Goal: Transaction & Acquisition: Download file/media

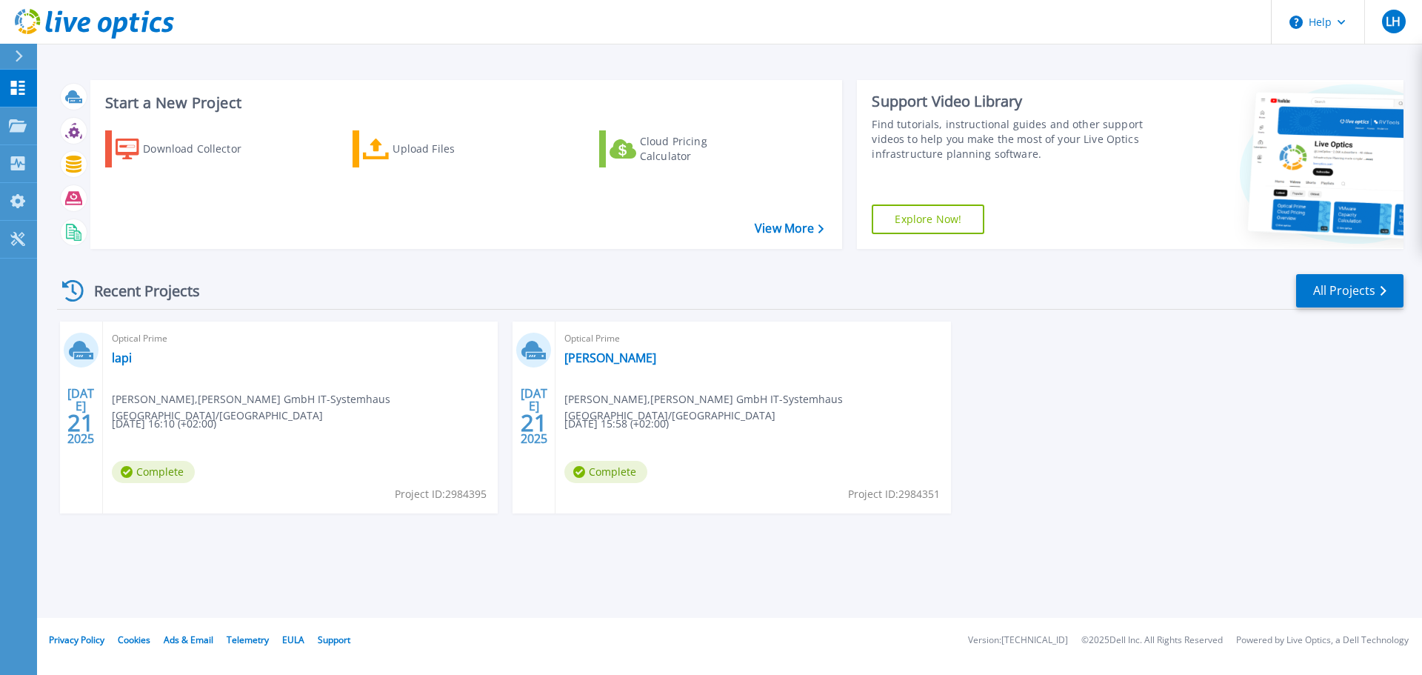
click at [19, 49] on div at bounding box center [25, 56] width 24 height 25
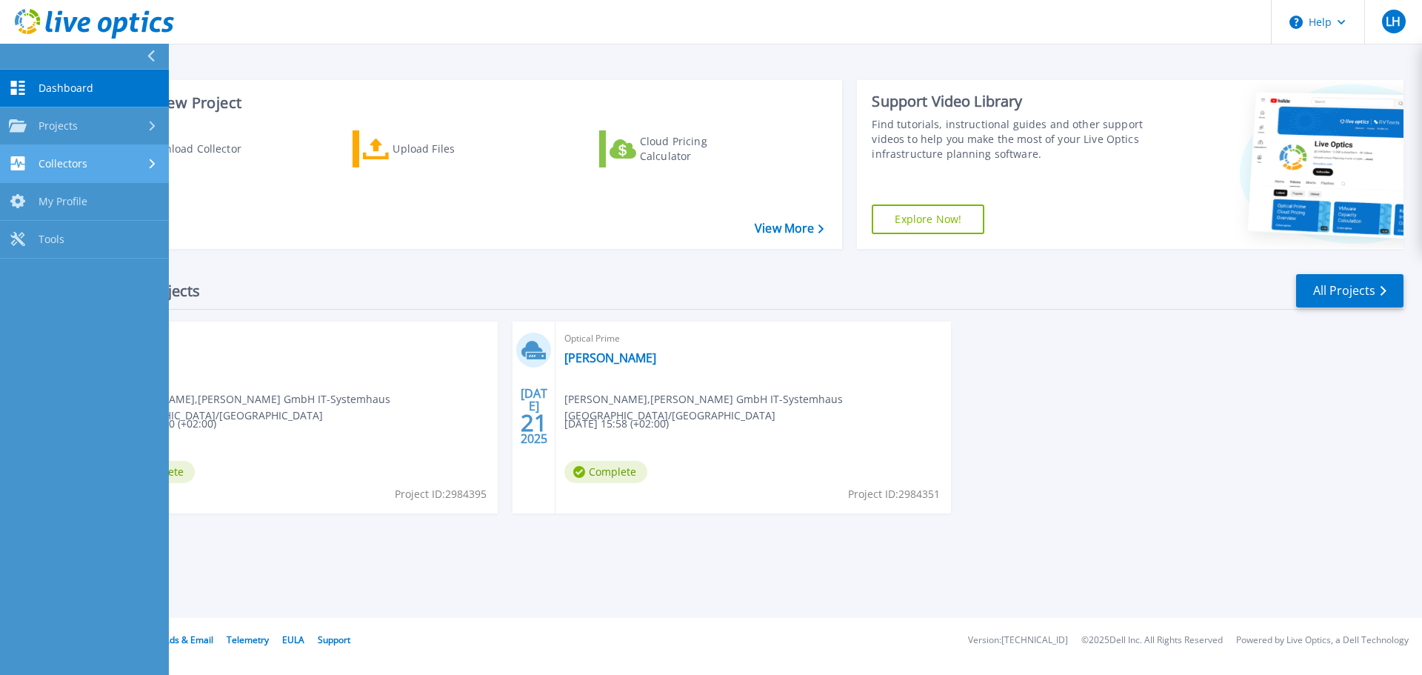
click at [90, 170] on div "Collectors" at bounding box center [84, 163] width 151 height 14
click at [127, 197] on link "Download Collector" at bounding box center [84, 202] width 169 height 38
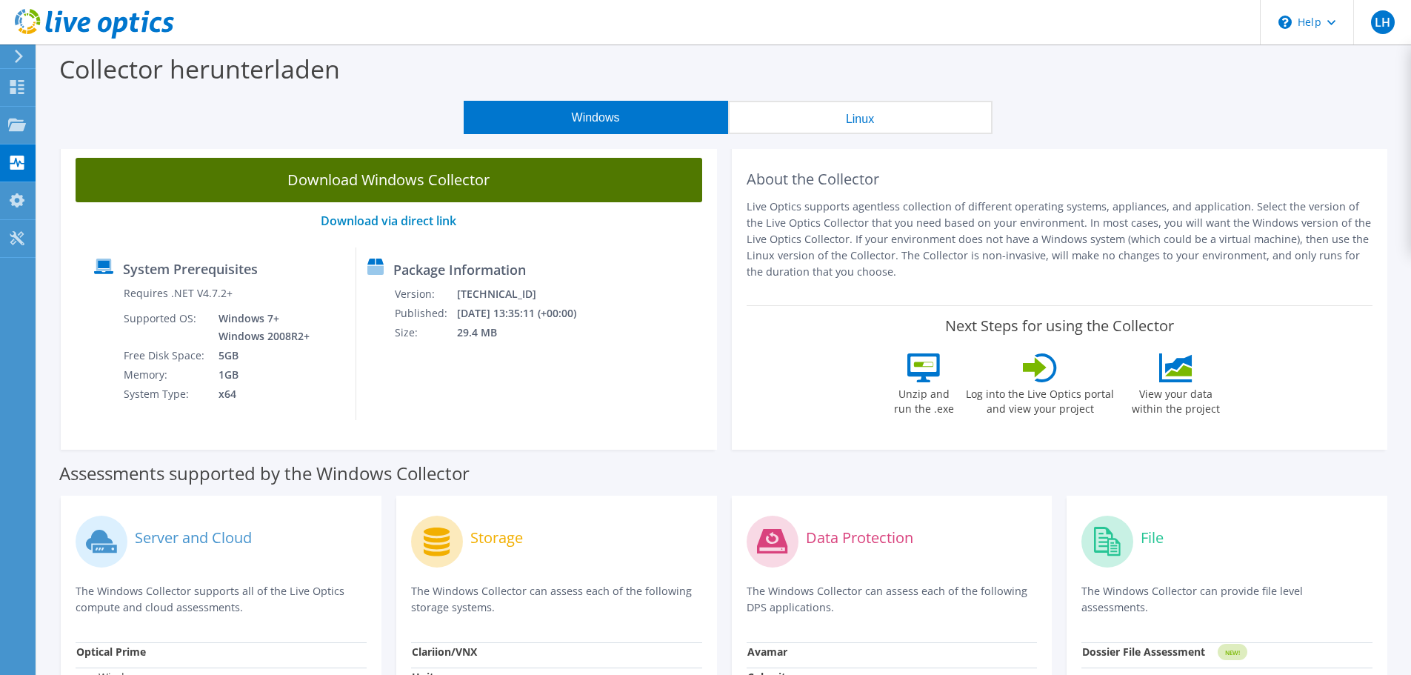
click at [595, 186] on link "Download Windows Collector" at bounding box center [389, 180] width 627 height 44
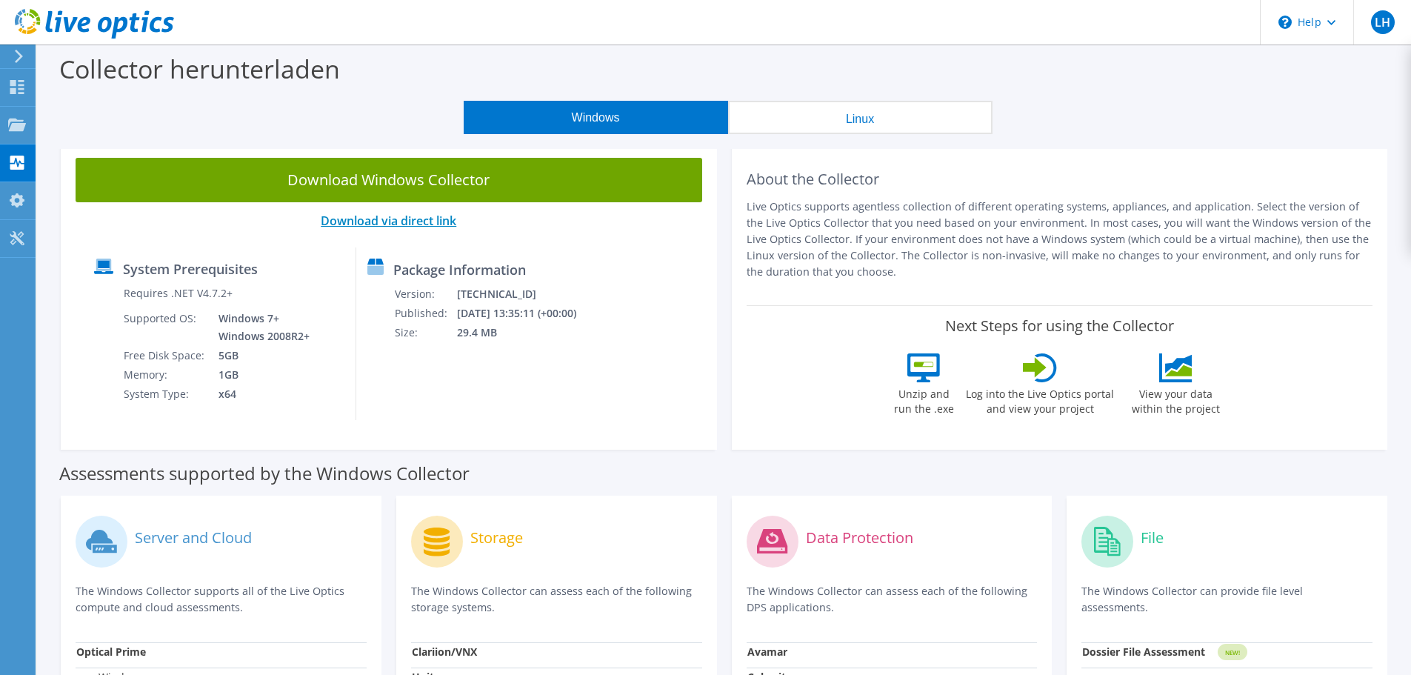
click at [414, 221] on link "Download via direct link" at bounding box center [389, 221] width 136 height 16
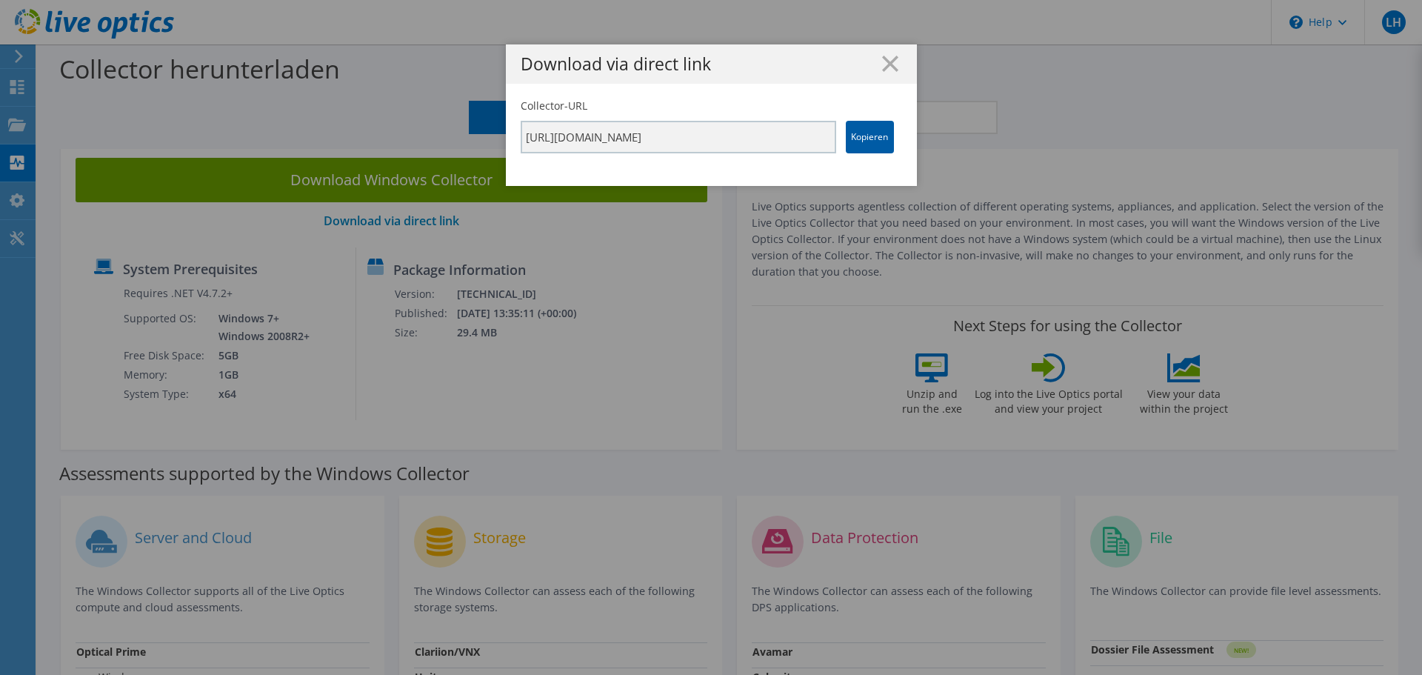
click at [867, 137] on link "Kopieren" at bounding box center [870, 137] width 48 height 33
click at [882, 65] on icon at bounding box center [890, 64] width 16 height 16
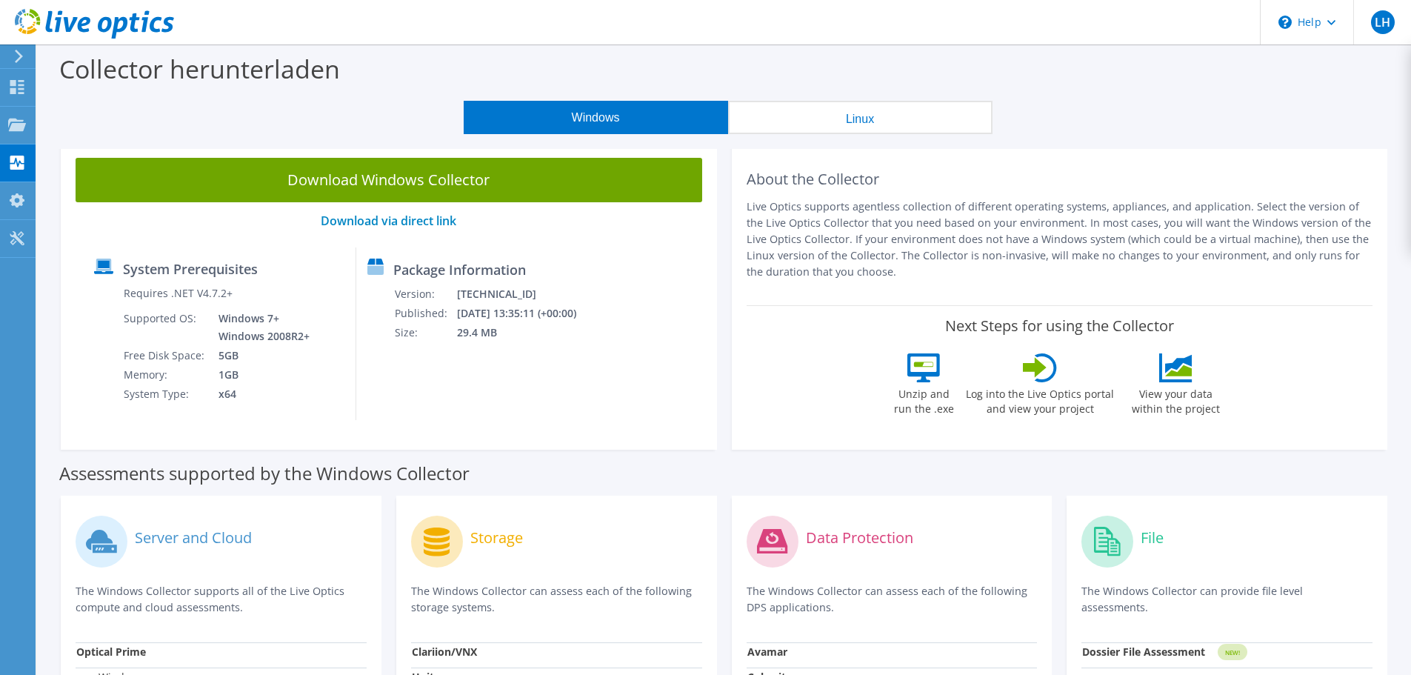
click at [271, 471] on label "Assessments supported by the Windows Collector" at bounding box center [264, 473] width 410 height 15
click at [779, 427] on div "Next Steps for using the Collector Unzip and run the .exe Log into the Live Opt…" at bounding box center [1060, 370] width 627 height 130
click at [718, 404] on div "Download Windows Collector Download via direct link System Prerequisites Requir…" at bounding box center [388, 296] width 671 height 307
drag, startPoint x: 718, startPoint y: 404, endPoint x: 721, endPoint y: 439, distance: 34.9
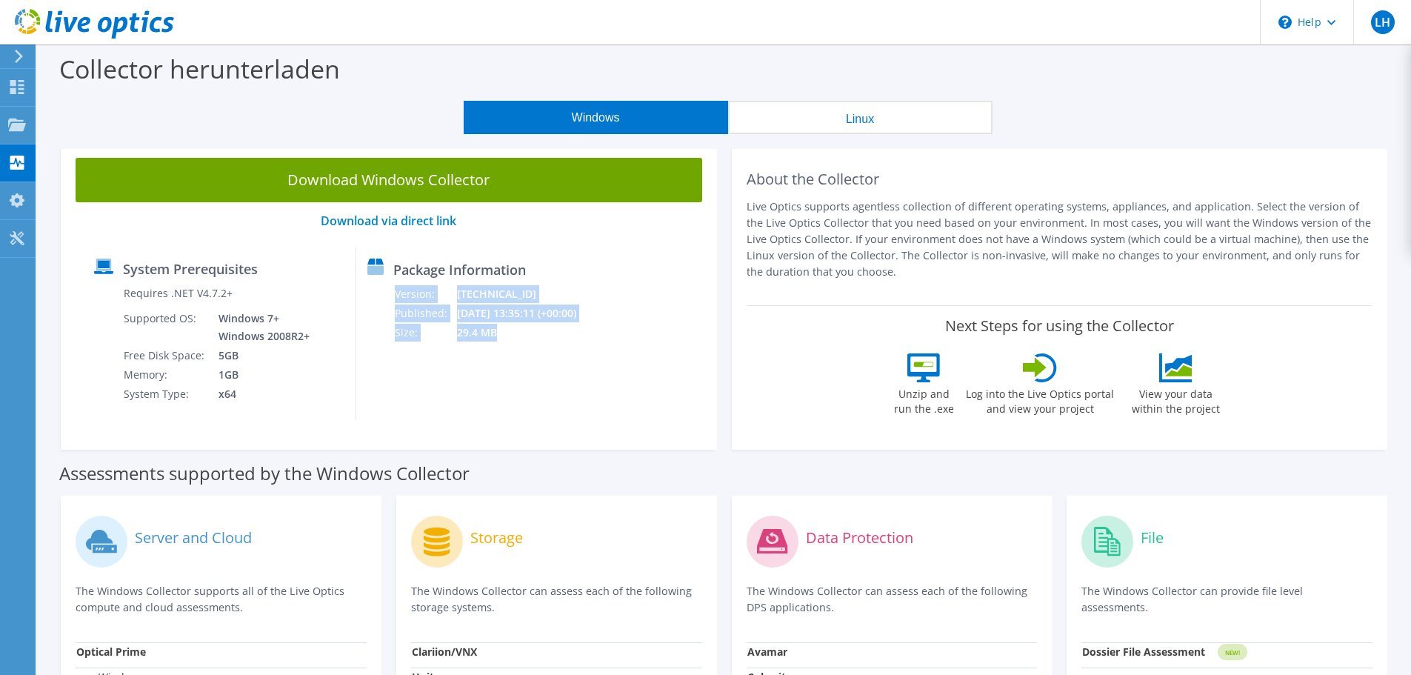
click at [721, 439] on div "Download Windows Collector Download via direct link System Prerequisites Requir…" at bounding box center [388, 296] width 671 height 307
